Goal: Communication & Community: Answer question/provide support

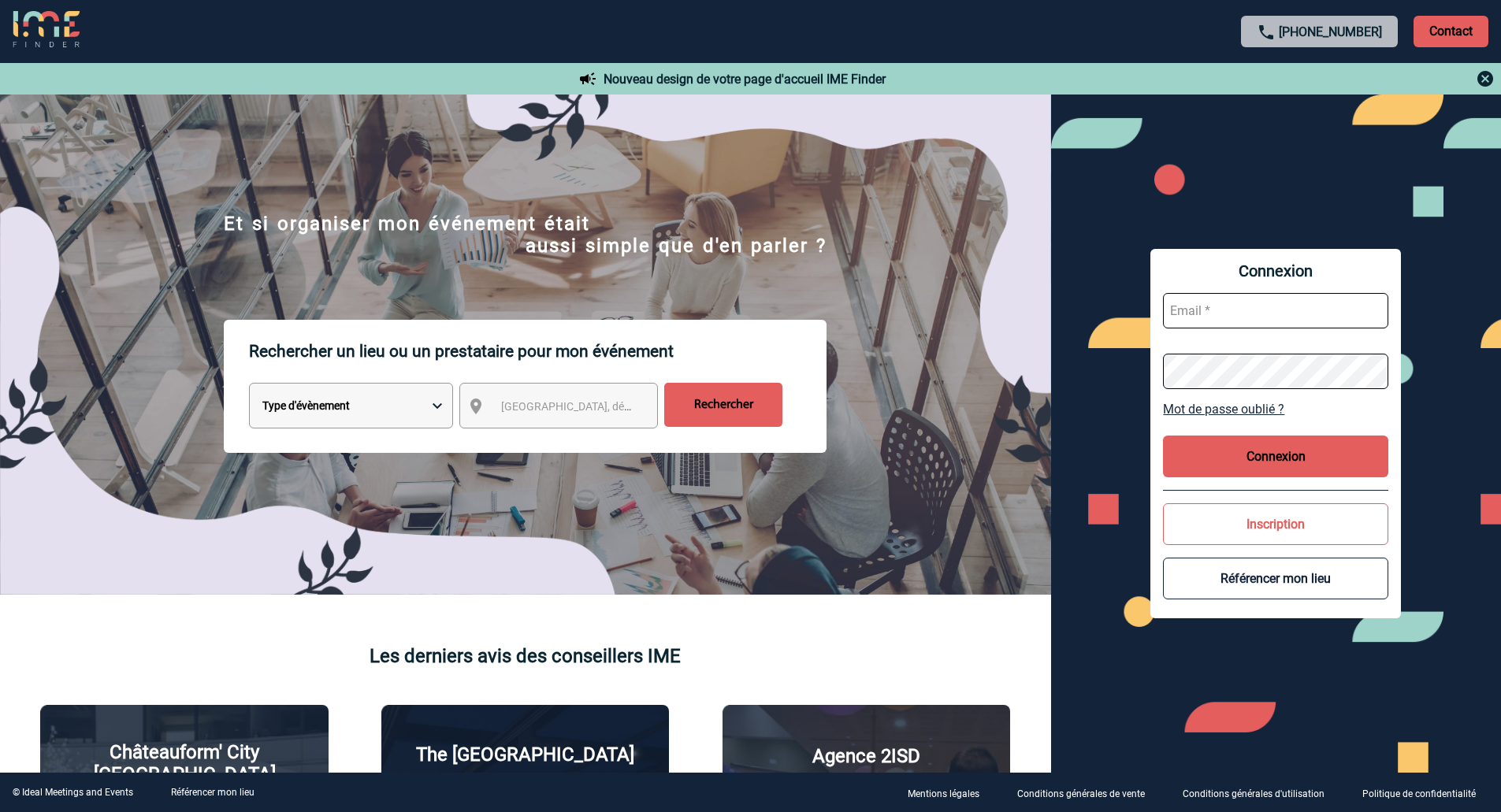
type input "[PERSON_NAME][EMAIL_ADDRESS][DOMAIN_NAME]"
click at [1256, 470] on button "Connexion" at bounding box center [1276, 457] width 226 height 42
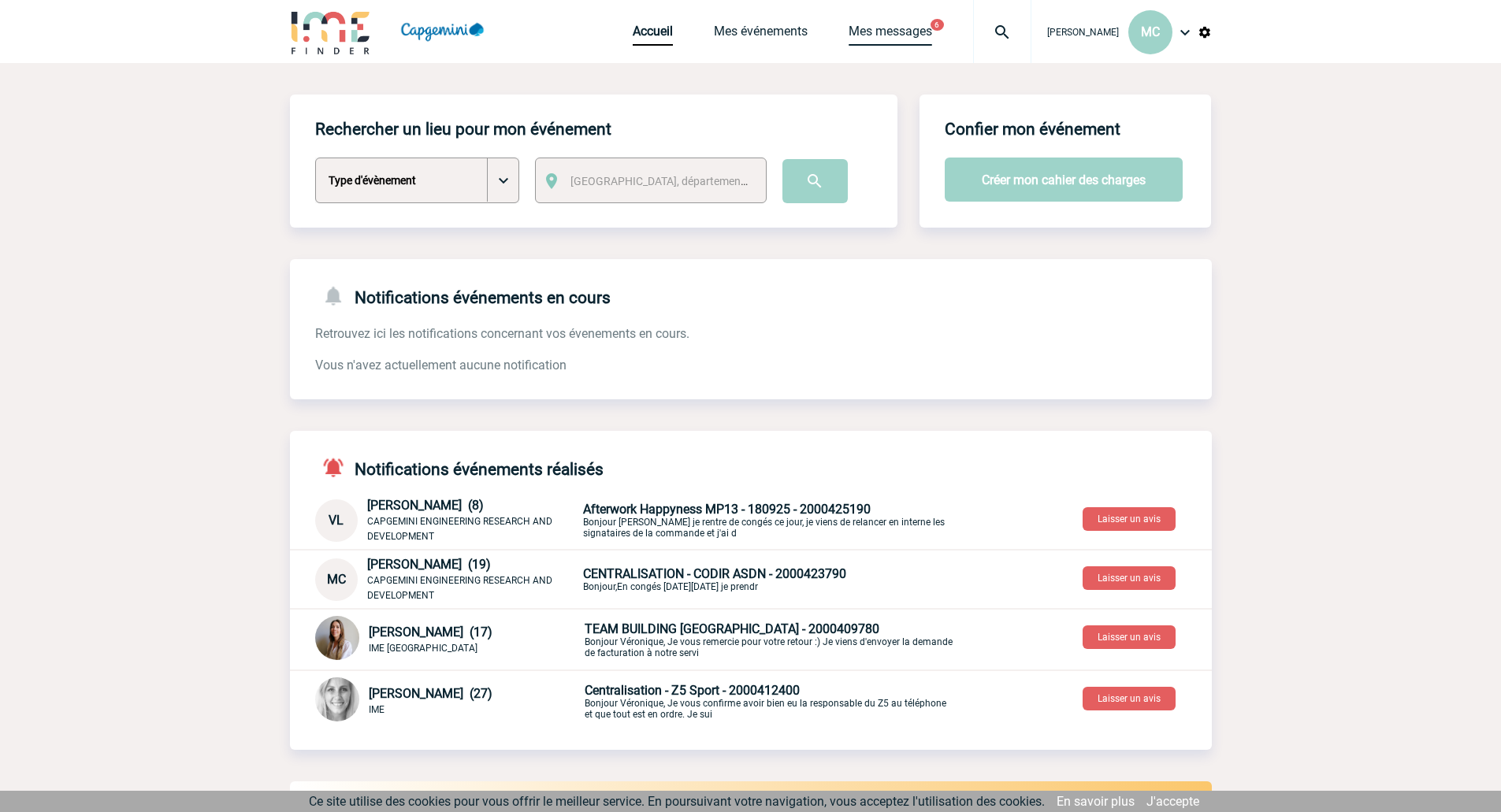
click at [904, 35] on link "Mes messages" at bounding box center [890, 34] width 83 height 22
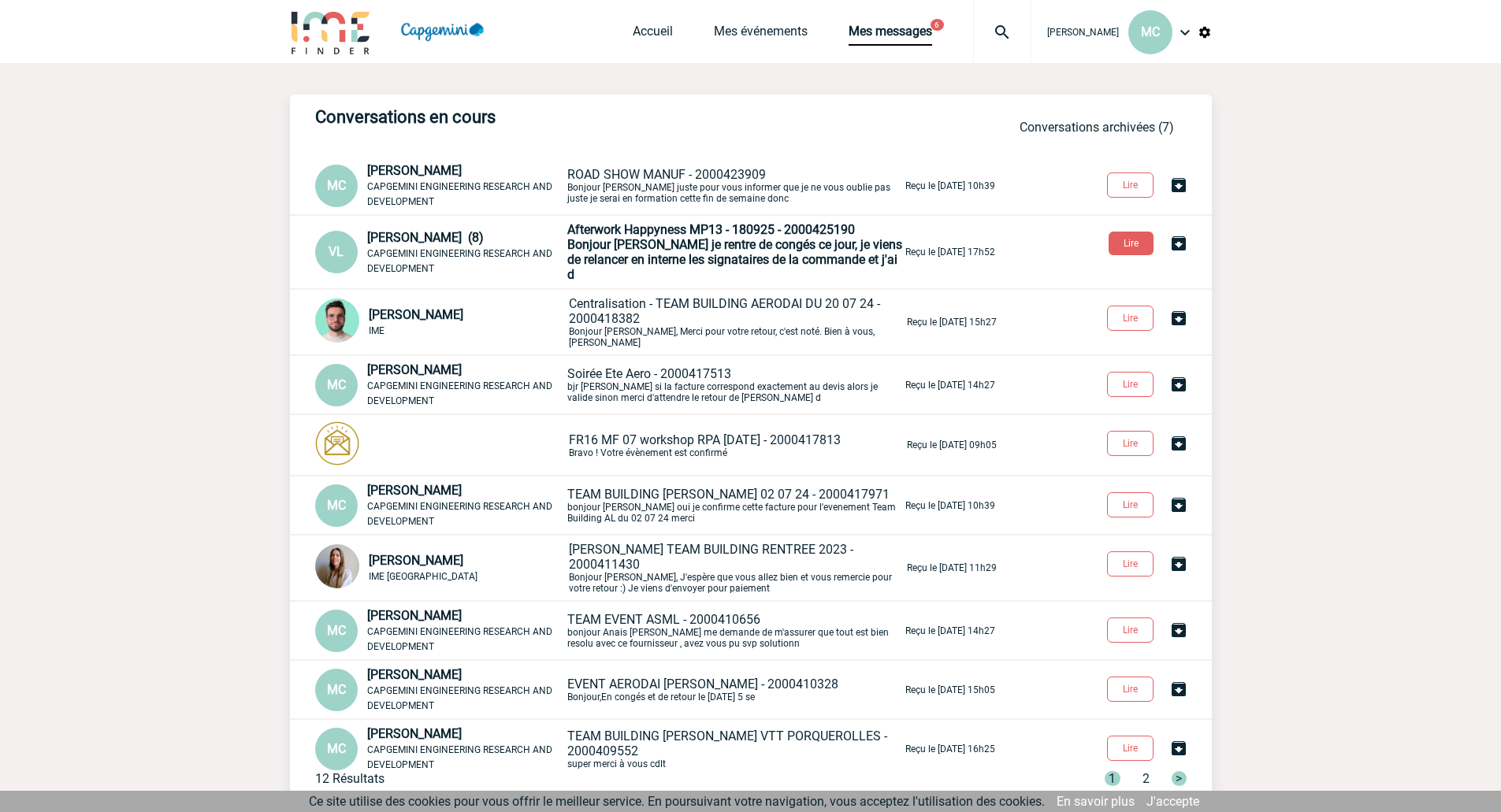
click at [699, 182] on span "ROAD SHOW MANUF - 2000423909" at bounding box center [667, 175] width 199 height 15
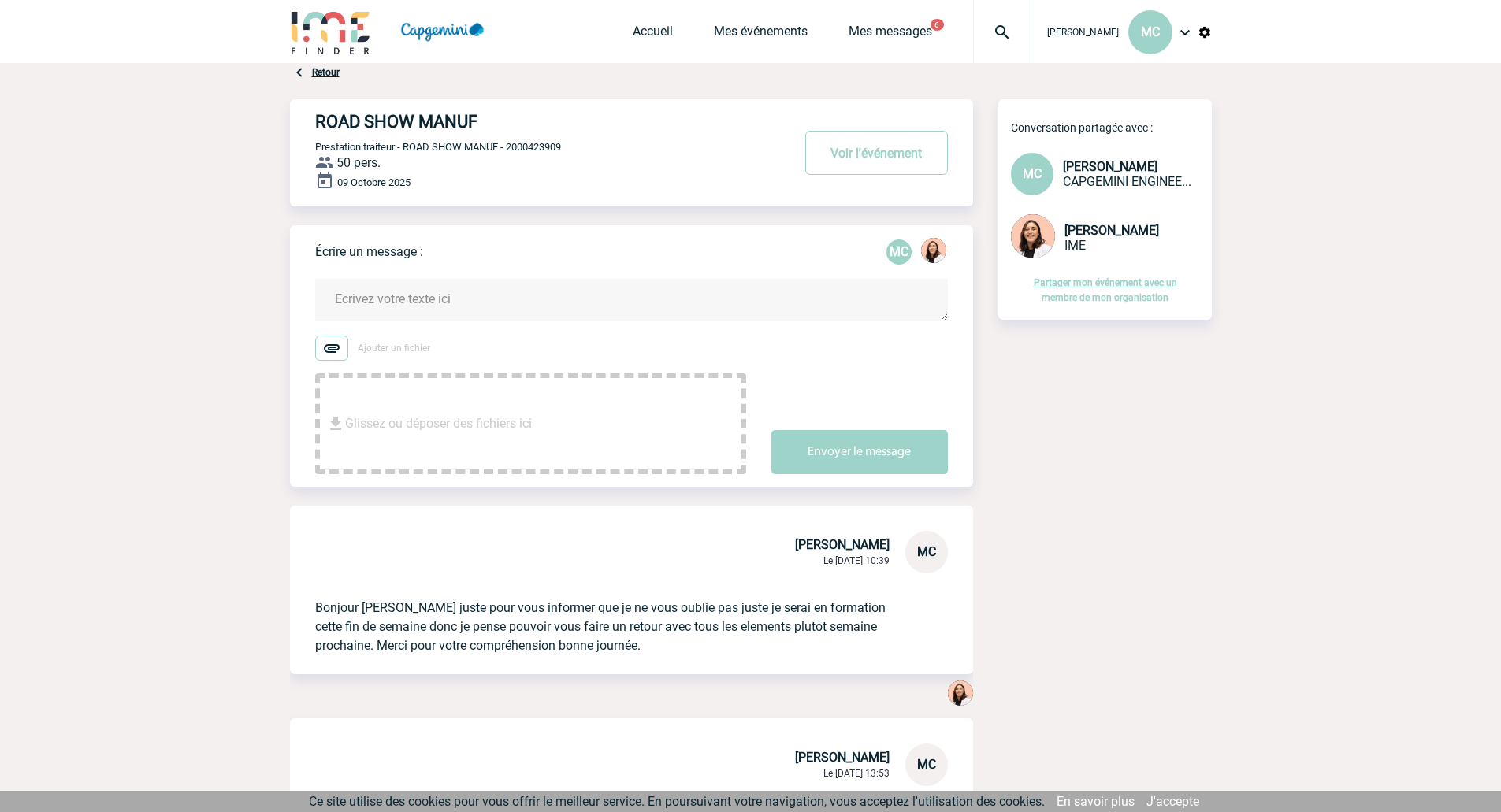
click at [373, 308] on textarea at bounding box center [631, 300] width 633 height 42
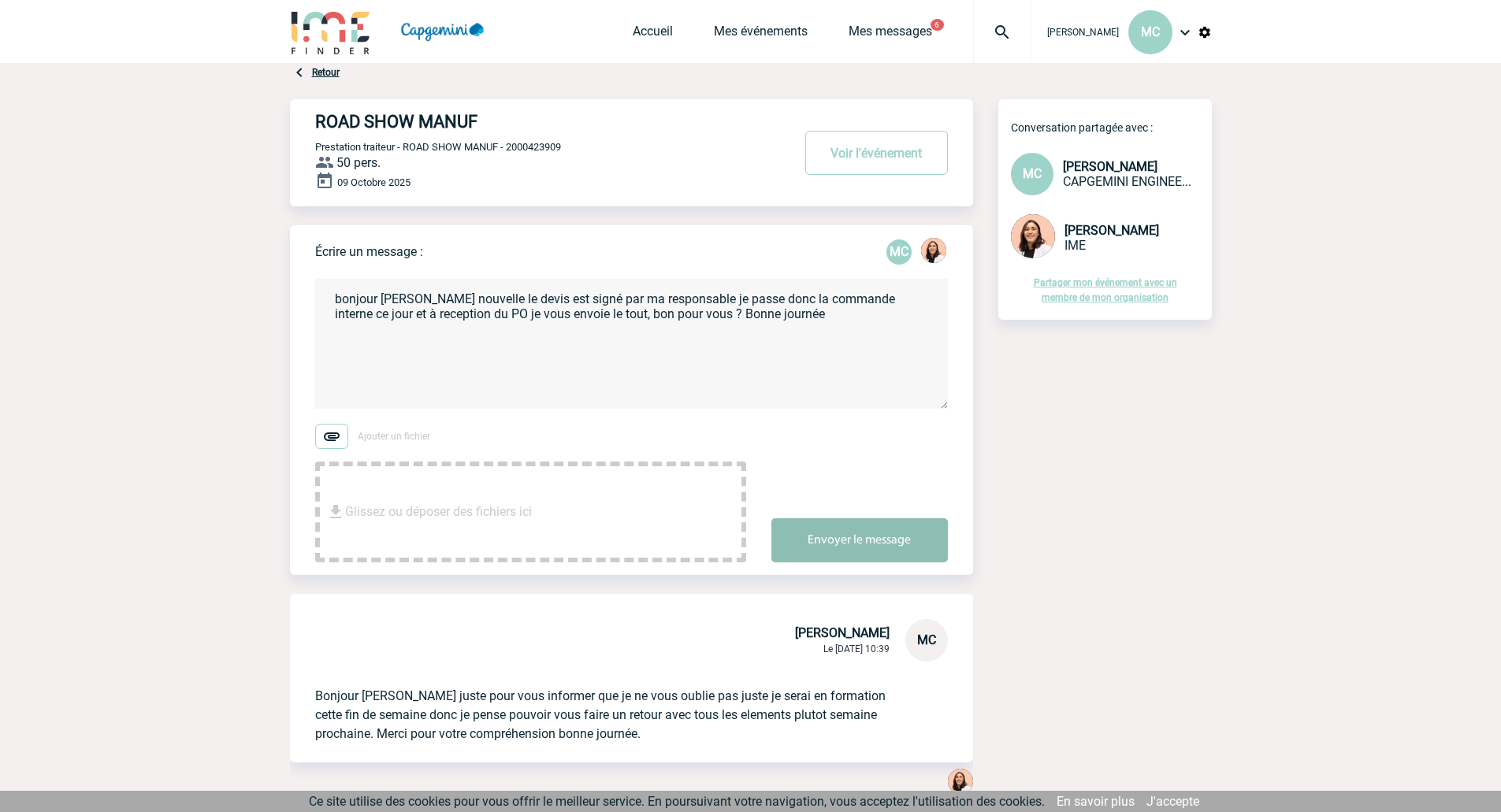
type textarea "bonjour Melissa bonne nouvelle le devis est signé par ma responsable je passe d…"
click at [851, 548] on button "Envoyer le message" at bounding box center [860, 540] width 176 height 44
